Goal: Task Accomplishment & Management: Manage account settings

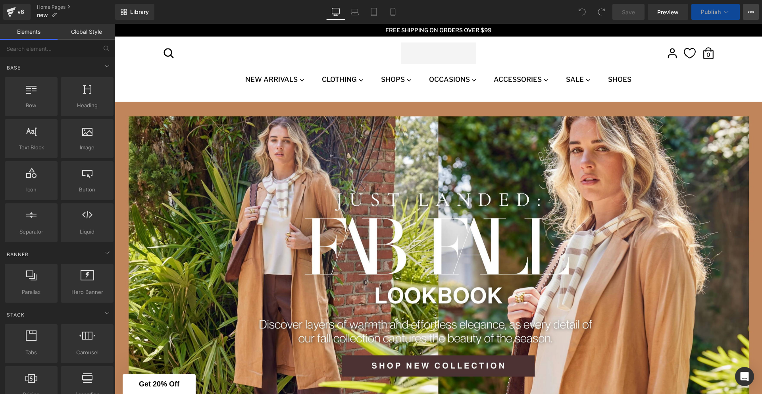
click at [752, 13] on icon at bounding box center [751, 12] width 6 height 6
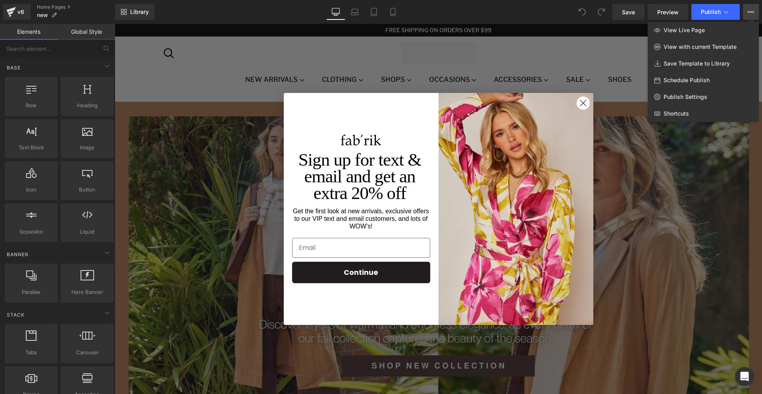
click at [580, 101] on div at bounding box center [439, 209] width 648 height 370
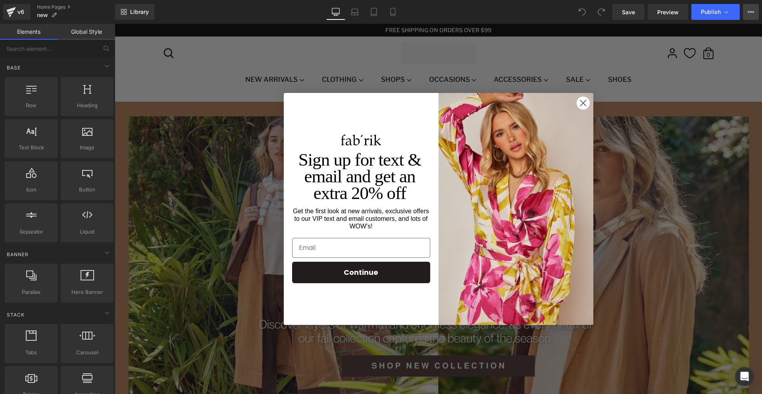
click at [750, 12] on icon at bounding box center [751, 12] width 6 height 6
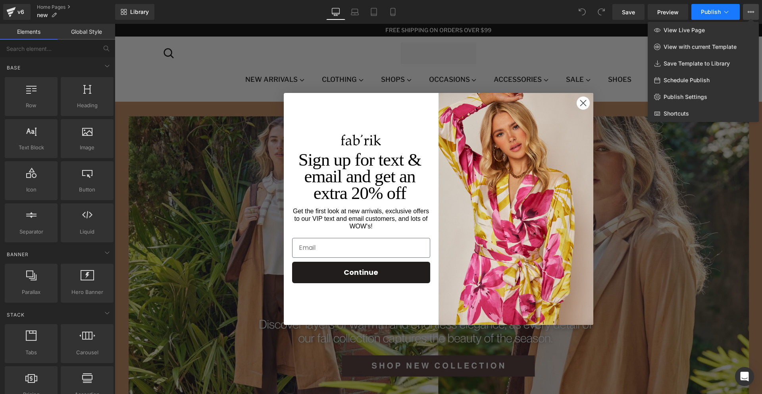
click at [724, 10] on icon at bounding box center [727, 12] width 8 height 8
click at [685, 97] on span "Publish Settings" at bounding box center [686, 96] width 44 height 7
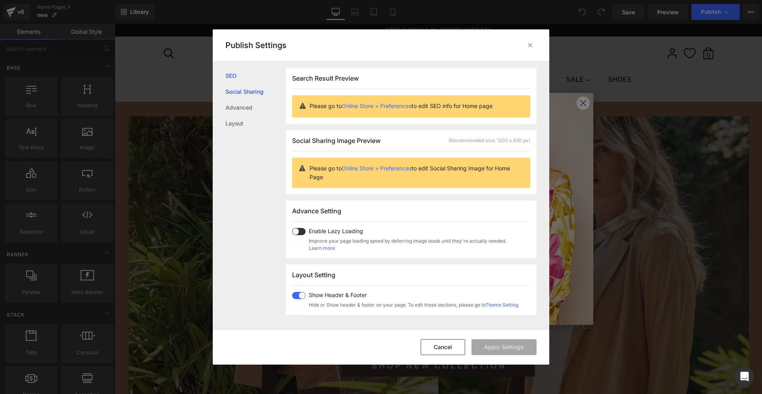
click at [247, 94] on link "Social Sharing" at bounding box center [256, 92] width 60 height 16
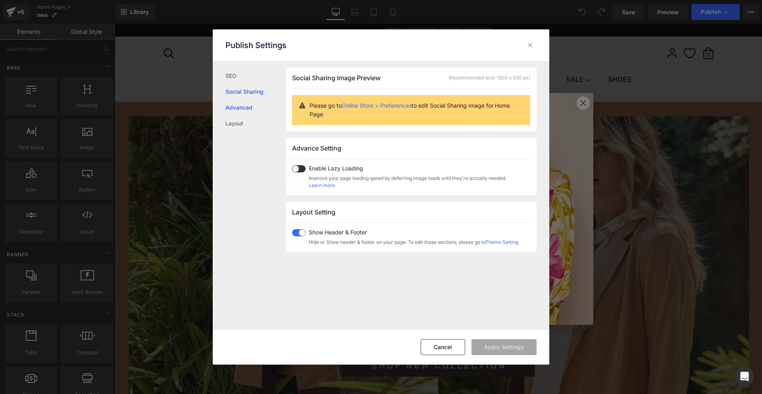
click at [242, 109] on link "Advanced" at bounding box center [256, 108] width 60 height 16
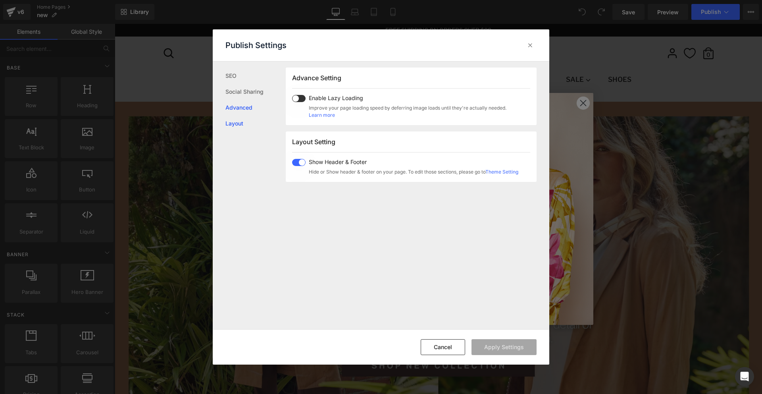
click at [232, 120] on link "Layout" at bounding box center [256, 124] width 60 height 16
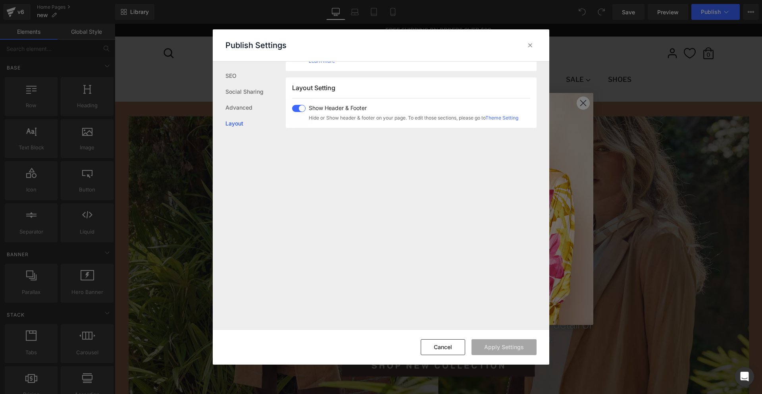
scroll to position [180, 0]
click at [529, 44] on icon at bounding box center [530, 45] width 8 height 8
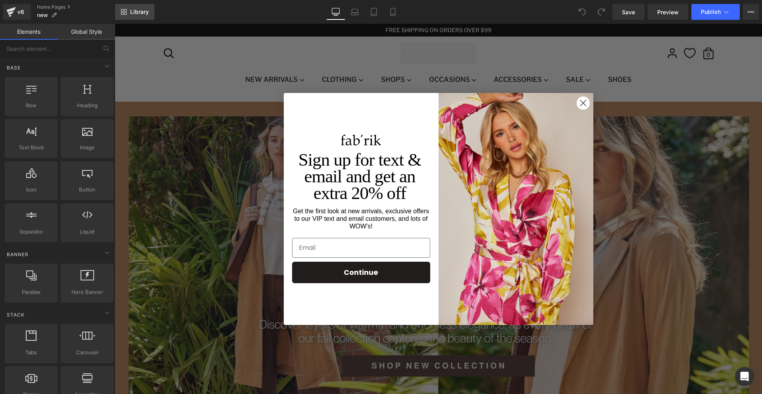
click at [138, 12] on span "Library" at bounding box center [139, 11] width 19 height 7
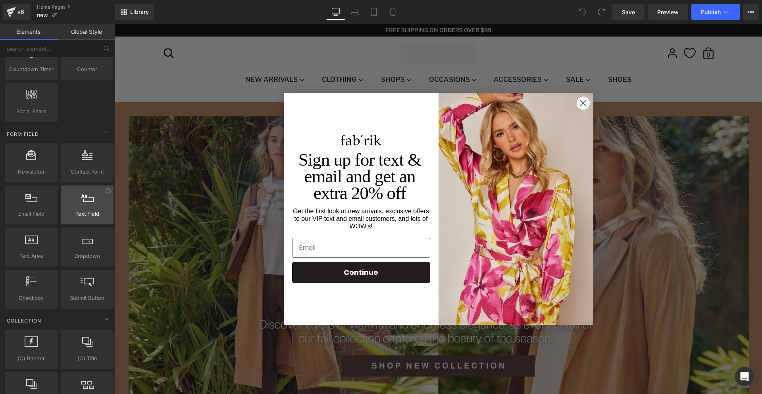
scroll to position [1457, 0]
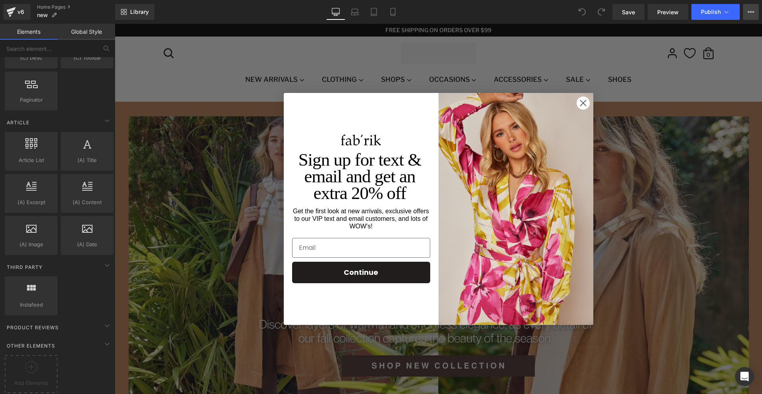
click at [750, 13] on icon at bounding box center [751, 12] width 6 height 6
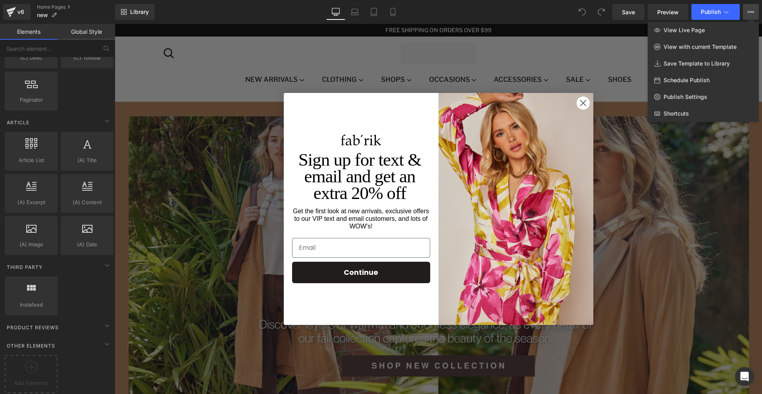
click at [751, 12] on icon at bounding box center [751, 12] width 6 height 6
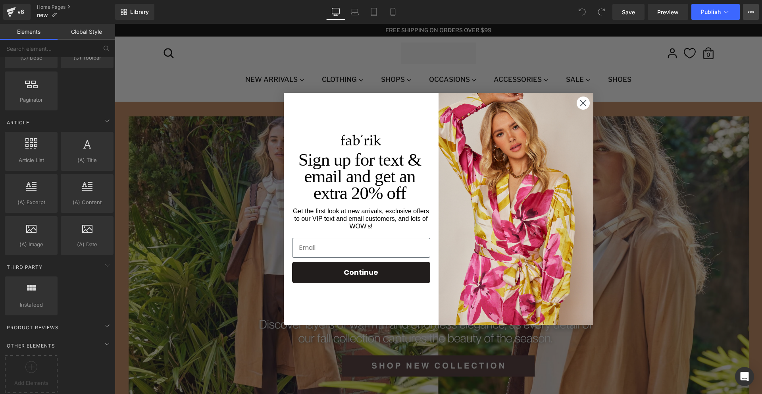
click at [751, 12] on icon at bounding box center [751, 12] width 6 height 6
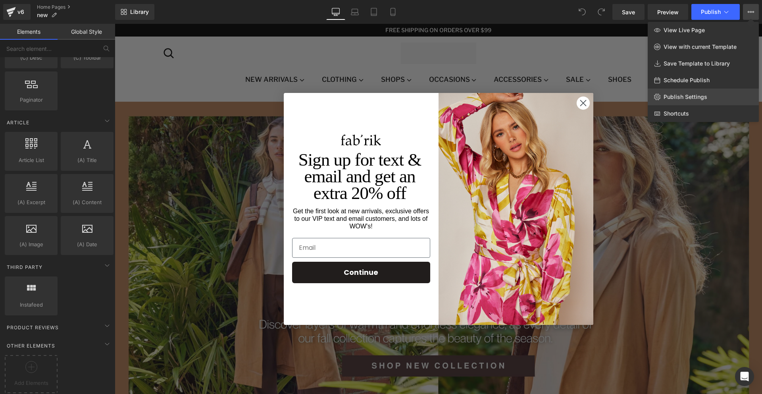
click at [698, 91] on link "Publish Settings" at bounding box center [703, 97] width 111 height 17
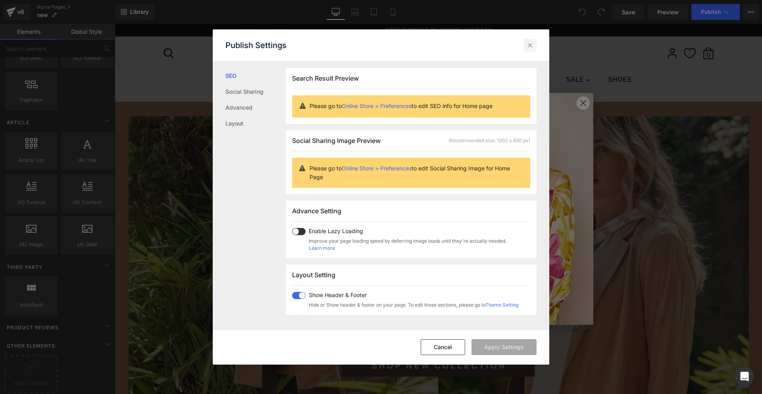
click at [527, 47] on icon at bounding box center [530, 45] width 8 height 8
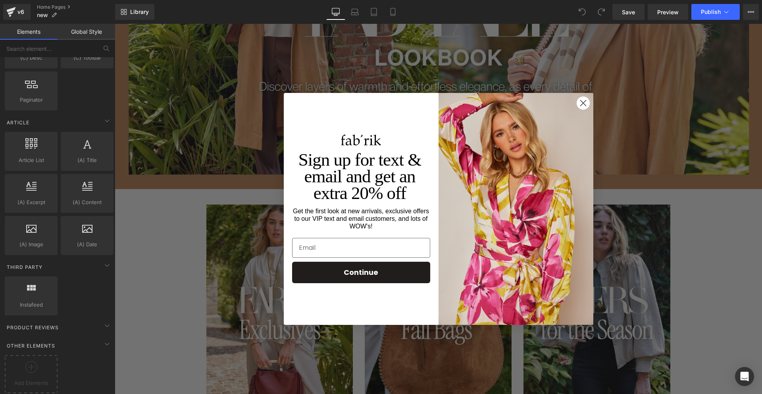
scroll to position [271, 0]
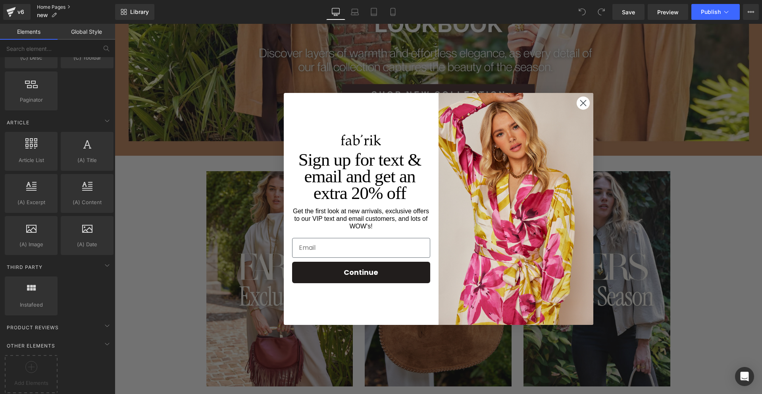
click at [57, 6] on link "Home Pages" at bounding box center [76, 7] width 78 height 6
